Goal: Task Accomplishment & Management: Complete application form

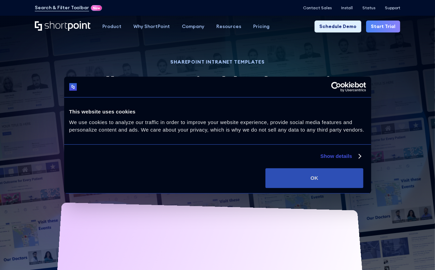
click at [359, 188] on button "OK" at bounding box center [315, 178] width 98 height 20
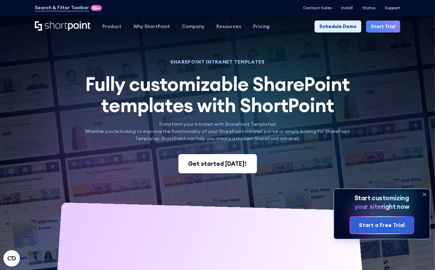
click at [227, 166] on div "Get started [DATE]!" at bounding box center [217, 163] width 59 height 9
